Goal: Information Seeking & Learning: Learn about a topic

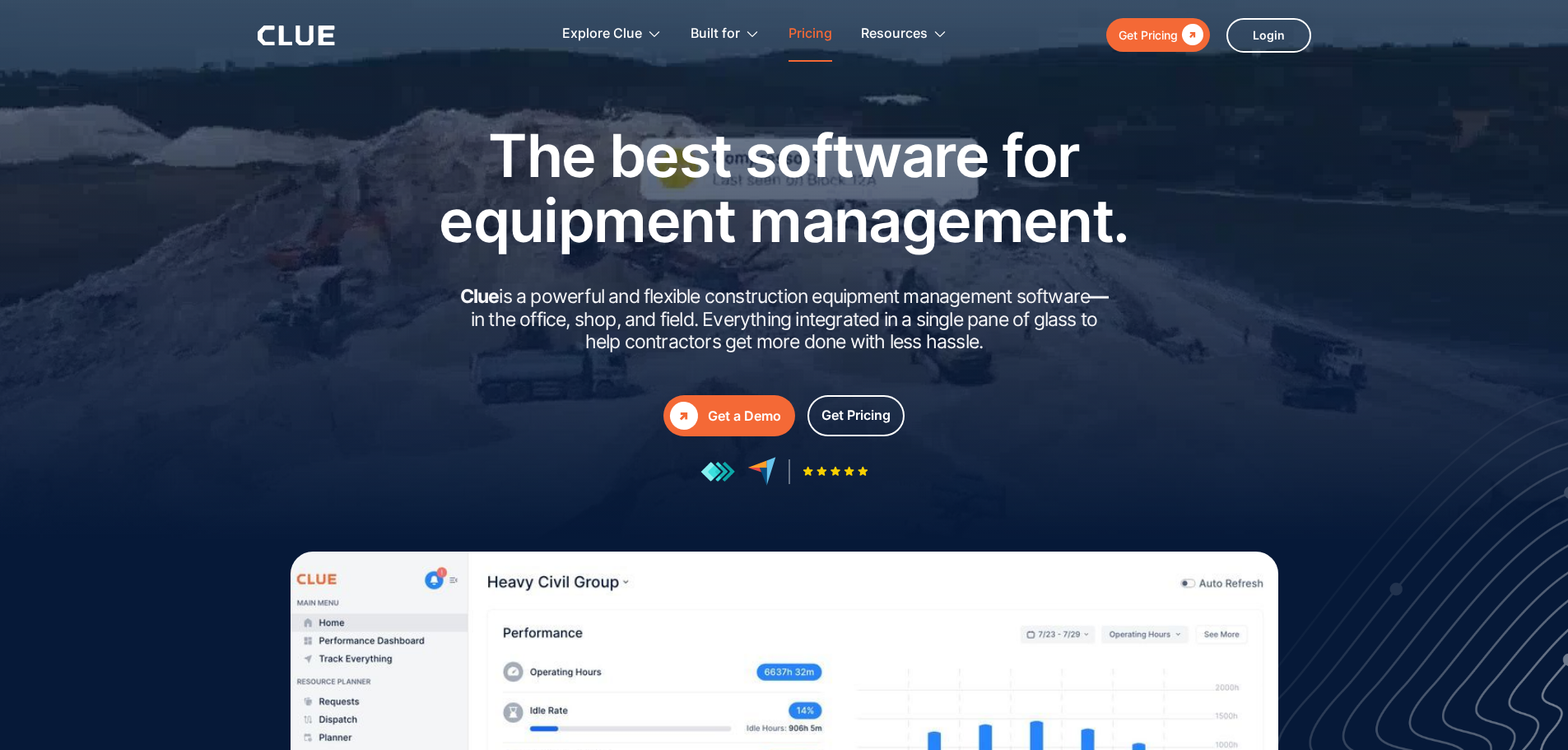
click at [808, 42] on link "Pricing" at bounding box center [810, 34] width 44 height 52
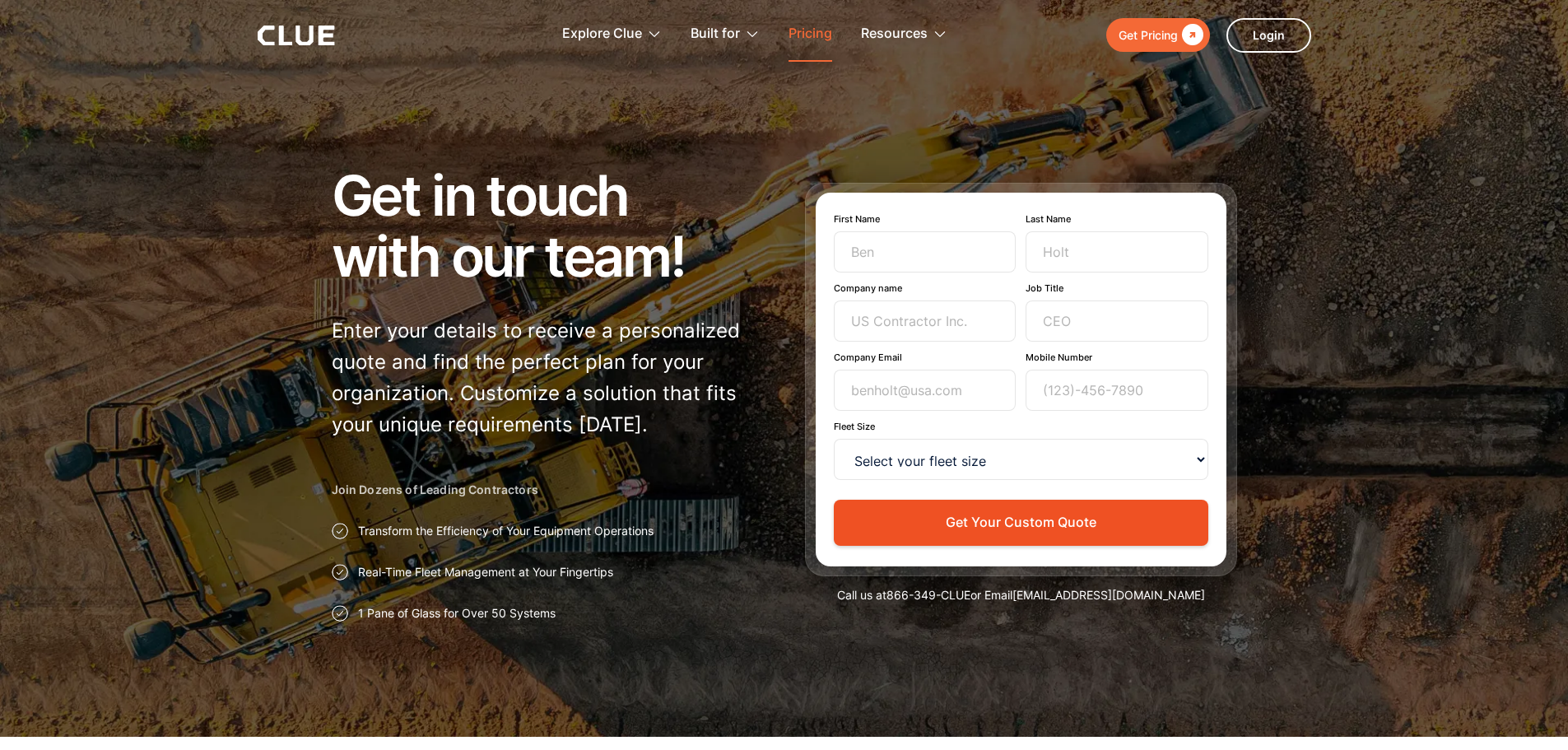
click at [800, 34] on link "Pricing" at bounding box center [810, 34] width 44 height 52
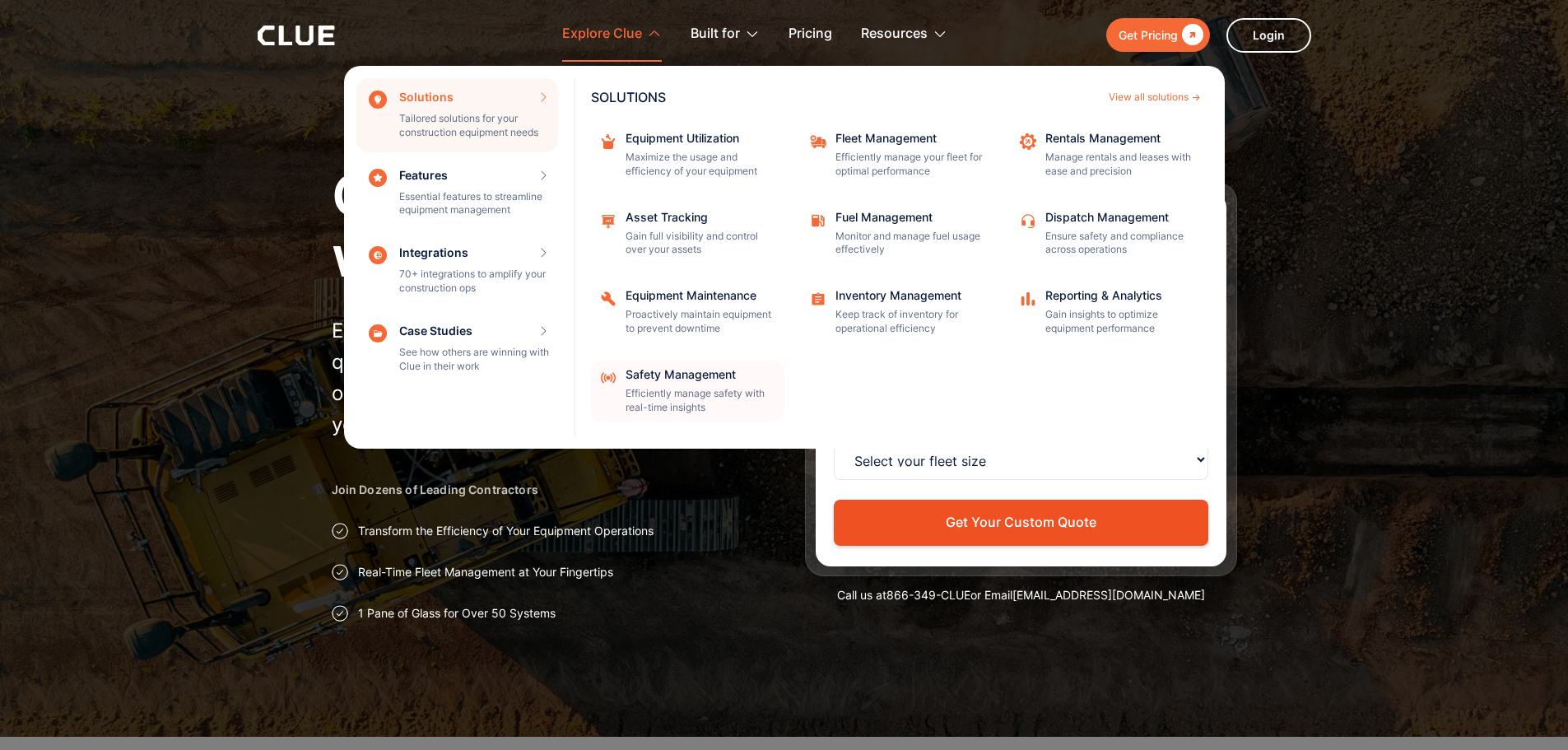
click at [642, 376] on div "Safety Management" at bounding box center [699, 374] width 148 height 11
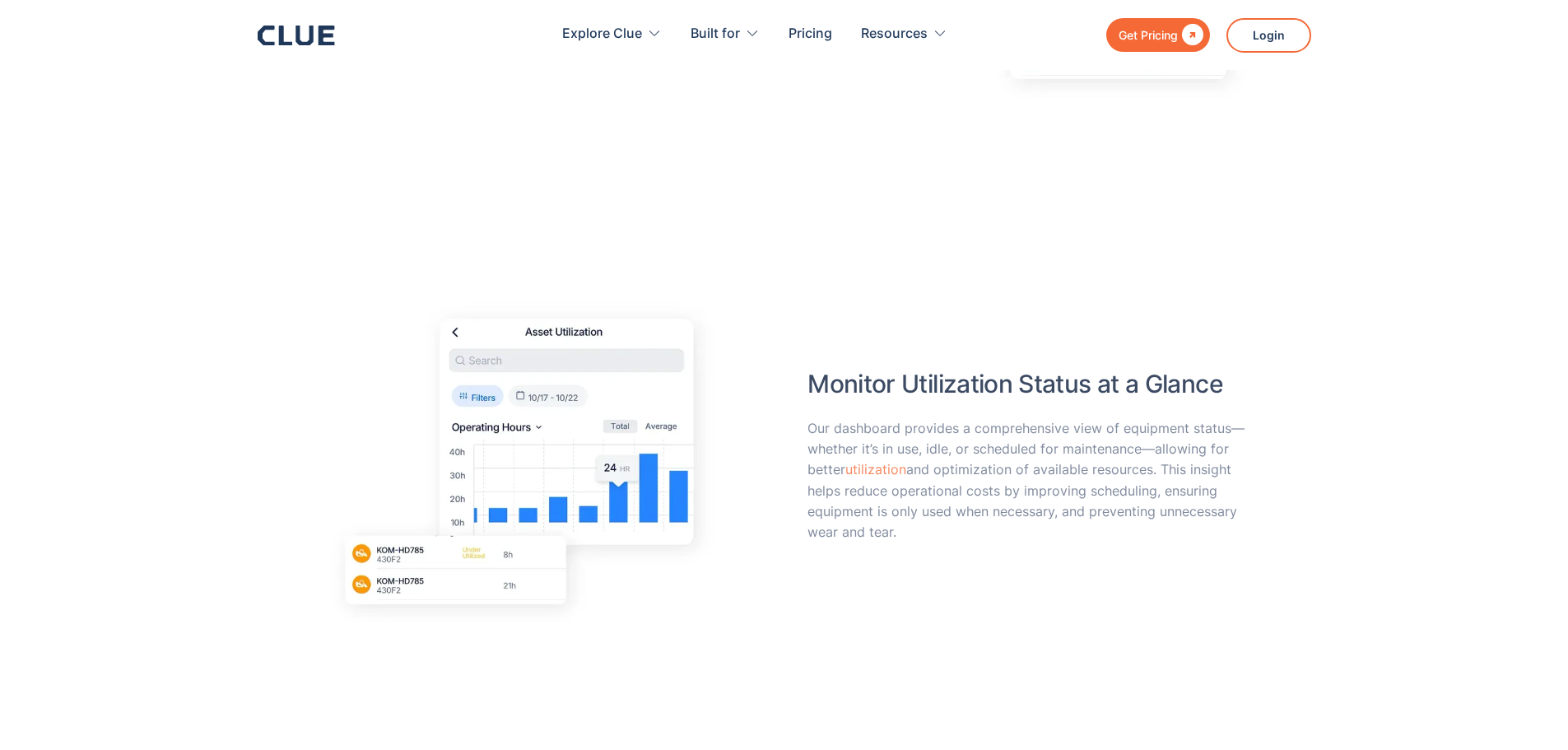
scroll to position [3046, 0]
